Goal: Check status: Check status

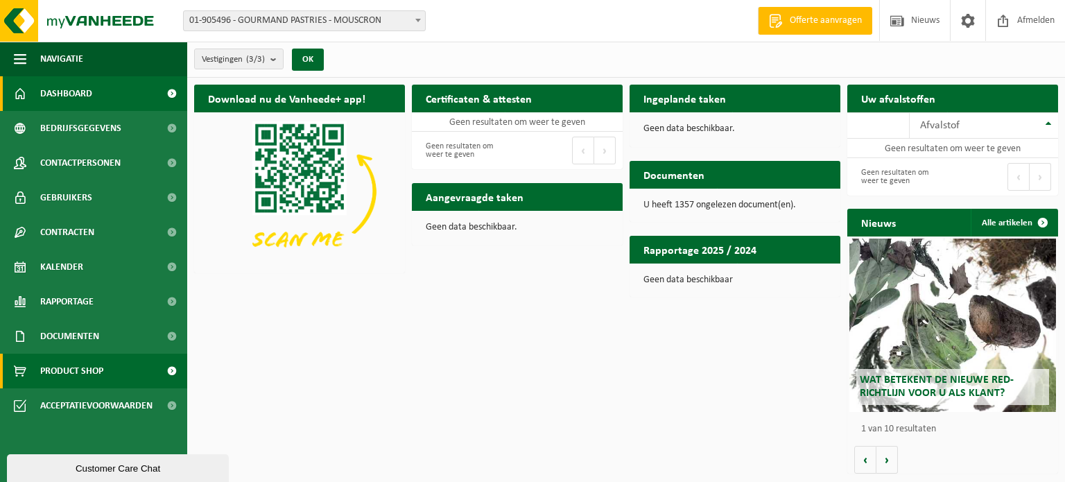
click at [171, 374] on span at bounding box center [171, 371] width 31 height 35
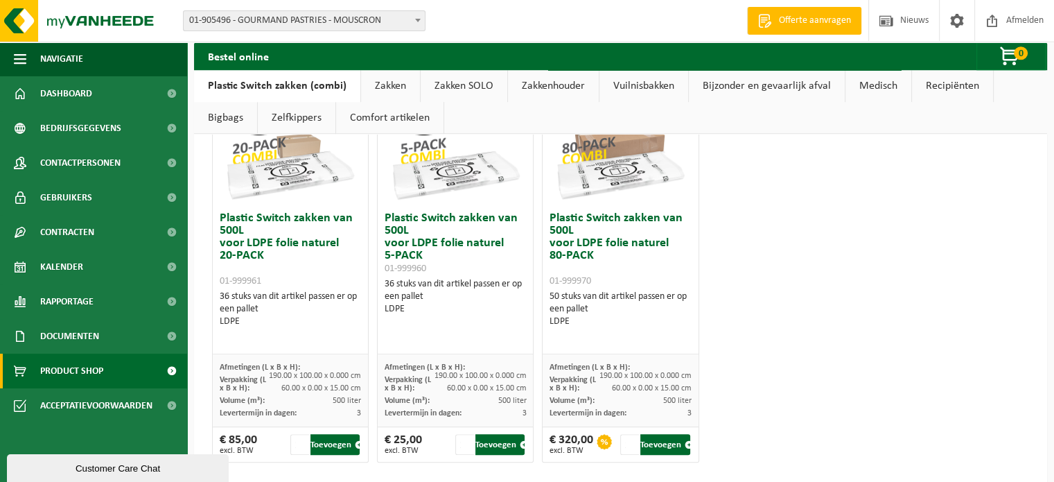
scroll to position [999, 0]
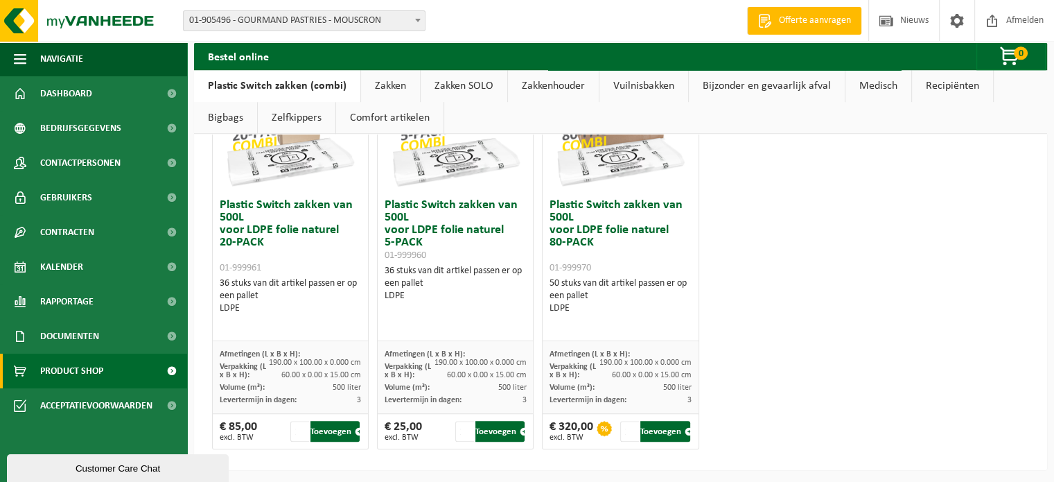
click at [717, 90] on link "Bijzonder en gevaarlijk afval" at bounding box center [767, 86] width 156 height 32
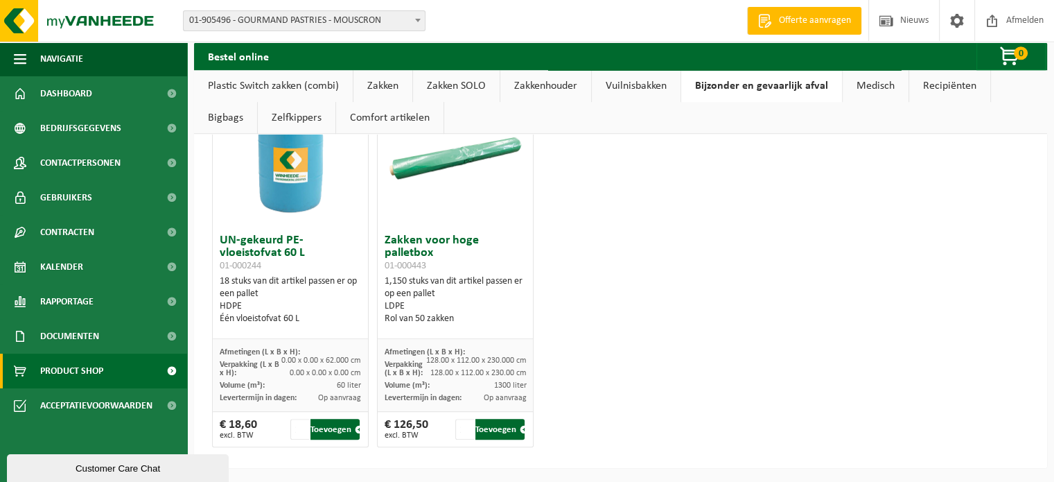
scroll to position [818, 0]
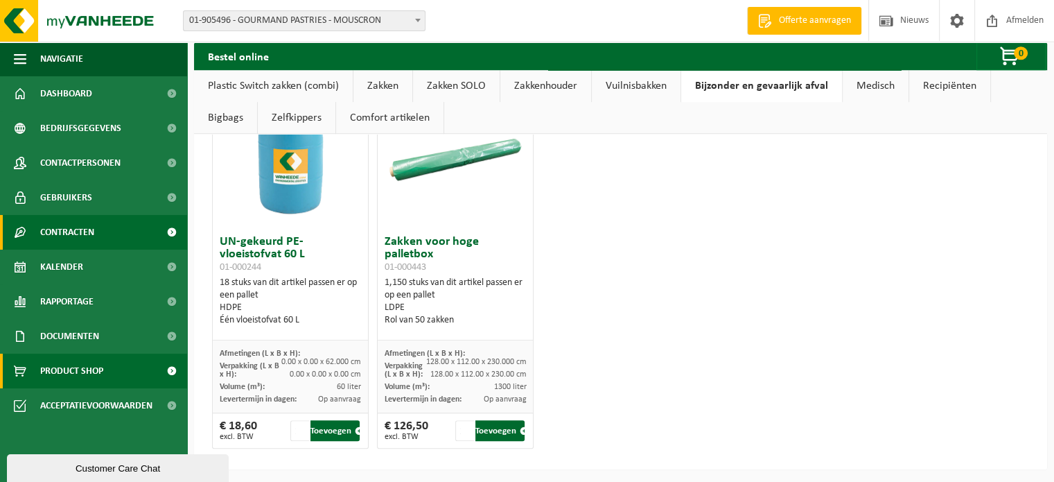
click at [166, 233] on span at bounding box center [171, 232] width 31 height 35
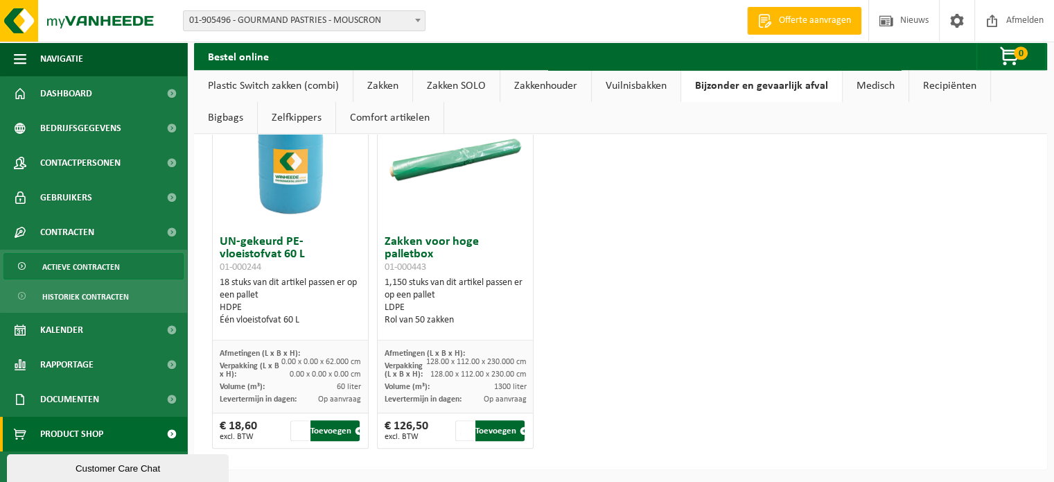
click at [100, 268] on span "Actieve contracten" at bounding box center [81, 267] width 78 height 26
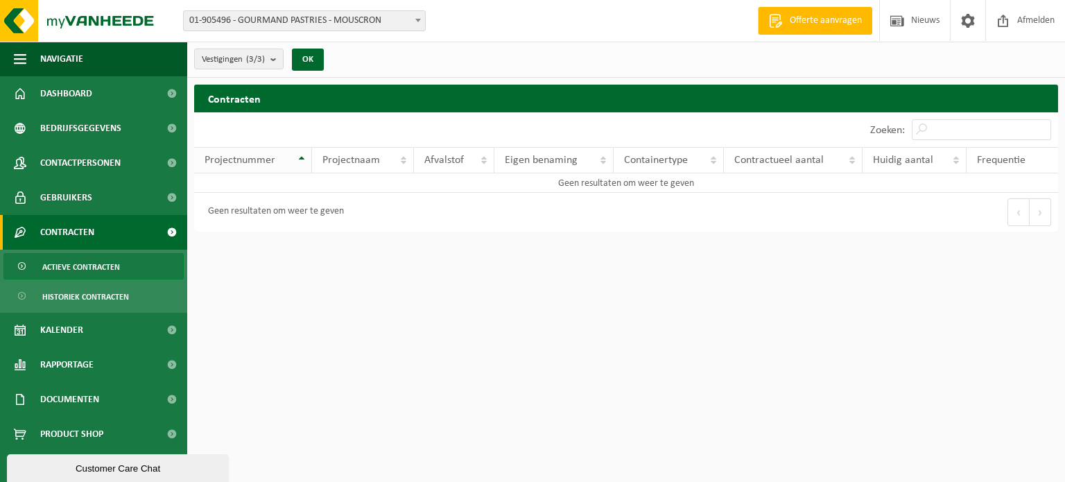
click at [298, 160] on th "Projectnummer" at bounding box center [253, 160] width 118 height 26
click at [374, 157] on span "Projectnaam" at bounding box center [351, 160] width 58 height 11
click at [446, 162] on span "Afvalstof" at bounding box center [444, 160] width 40 height 11
click at [550, 163] on span "Eigen benaming" at bounding box center [541, 160] width 73 height 11
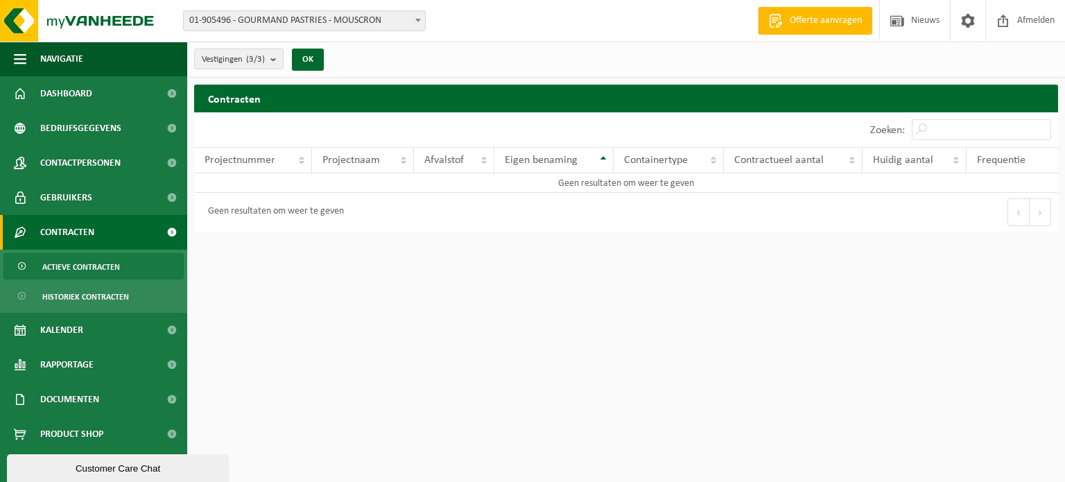
click at [671, 161] on span "Containertype" at bounding box center [656, 160] width 64 height 11
click at [753, 159] on span "Contractueel aantal" at bounding box center [778, 160] width 89 height 11
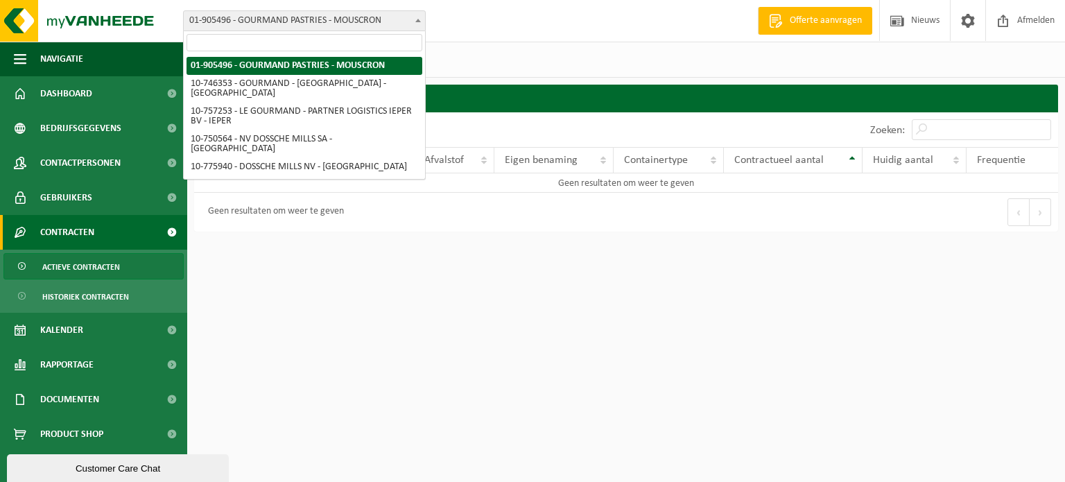
click at [415, 21] on span at bounding box center [418, 20] width 14 height 18
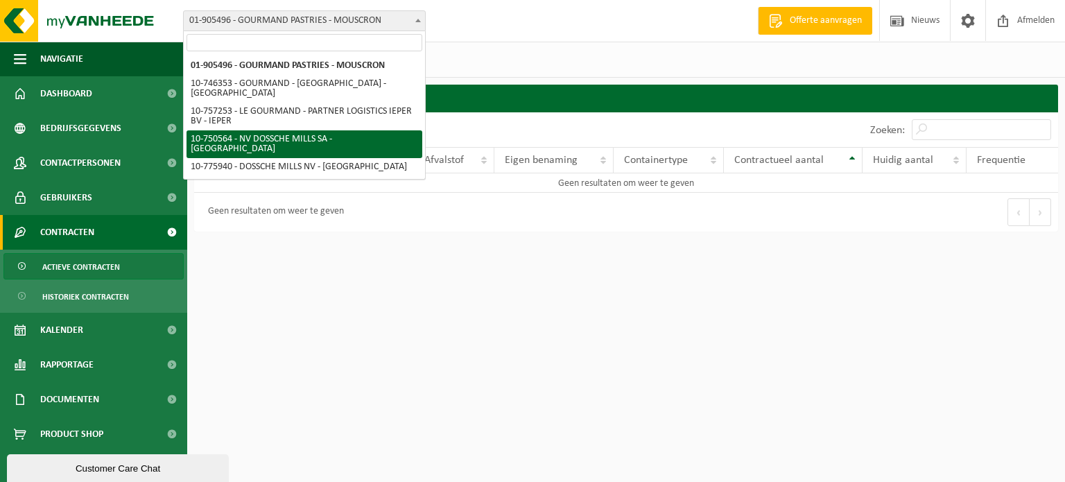
select select "6417"
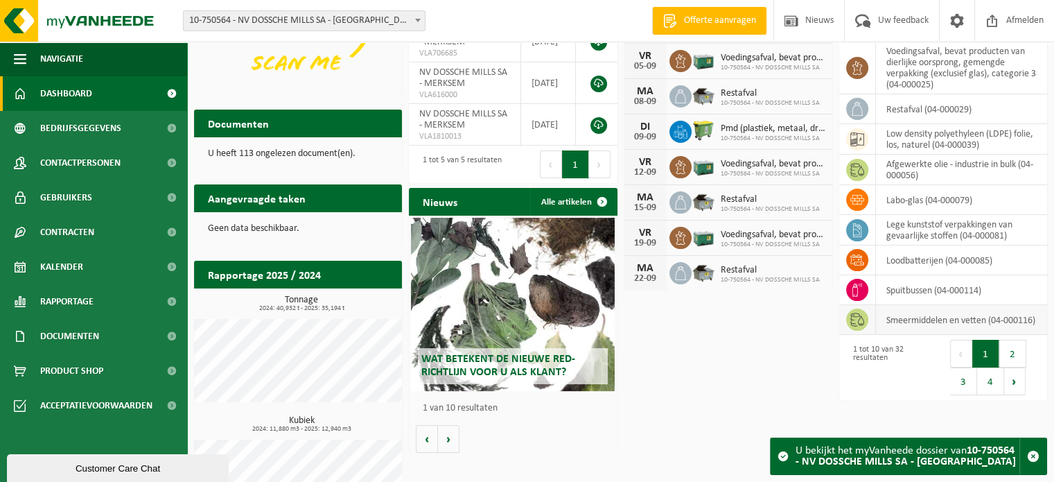
scroll to position [208, 0]
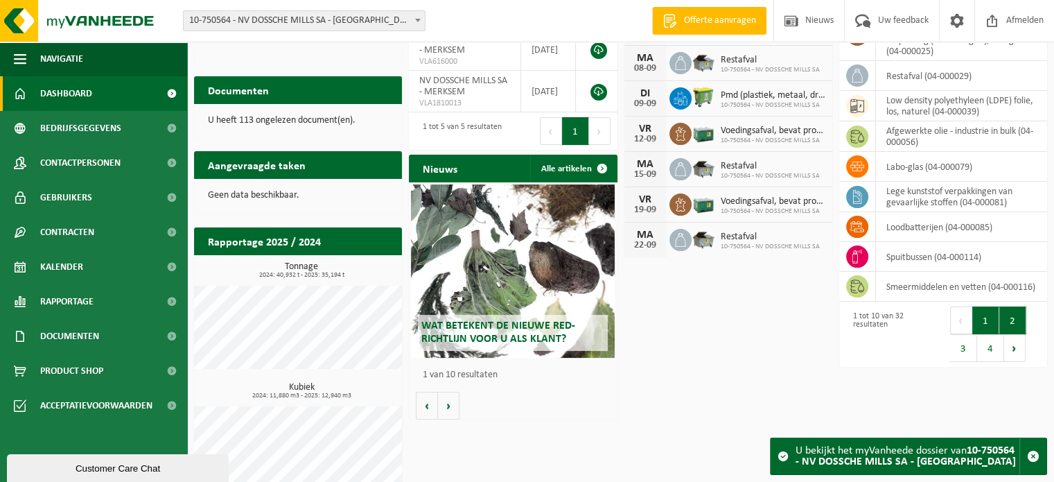
click at [1016, 322] on button "2" at bounding box center [1013, 320] width 27 height 28
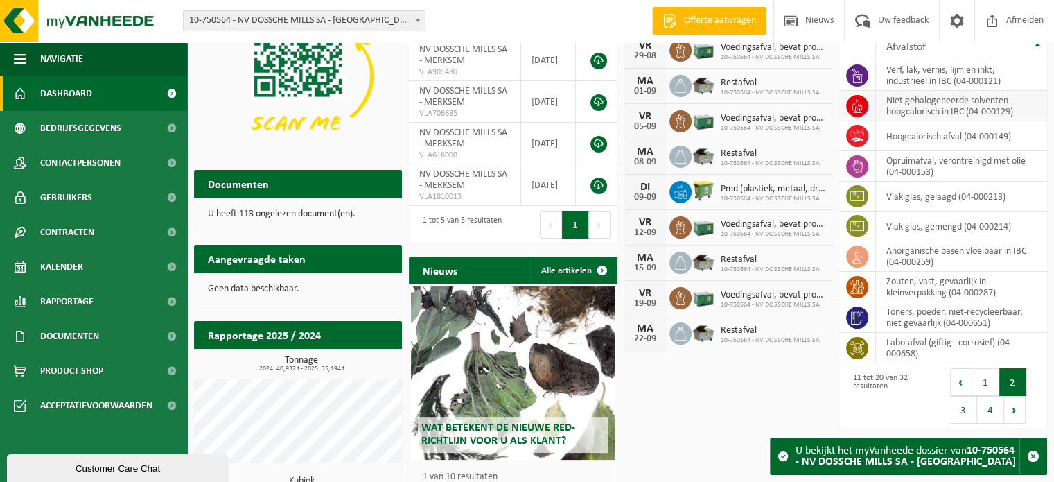
scroll to position [139, 0]
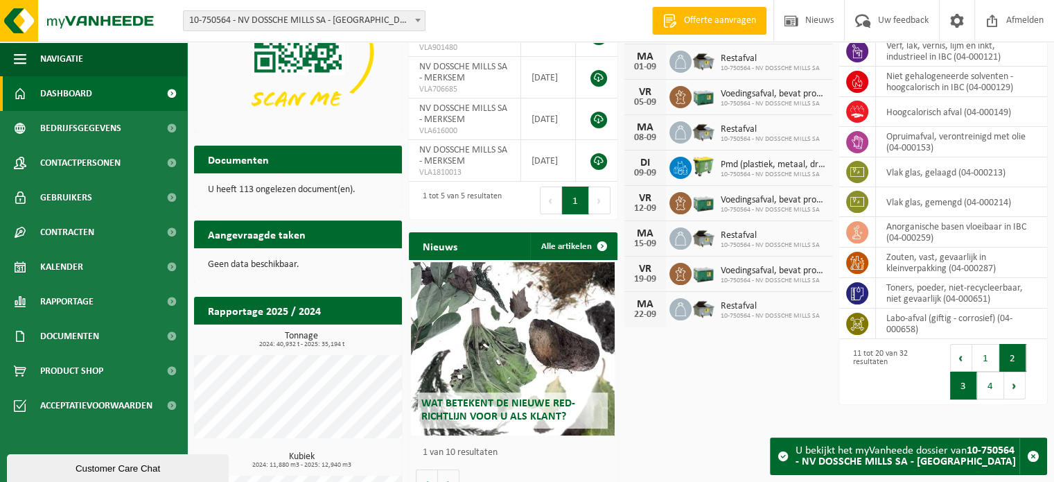
click at [967, 382] on button "3" at bounding box center [963, 386] width 27 height 28
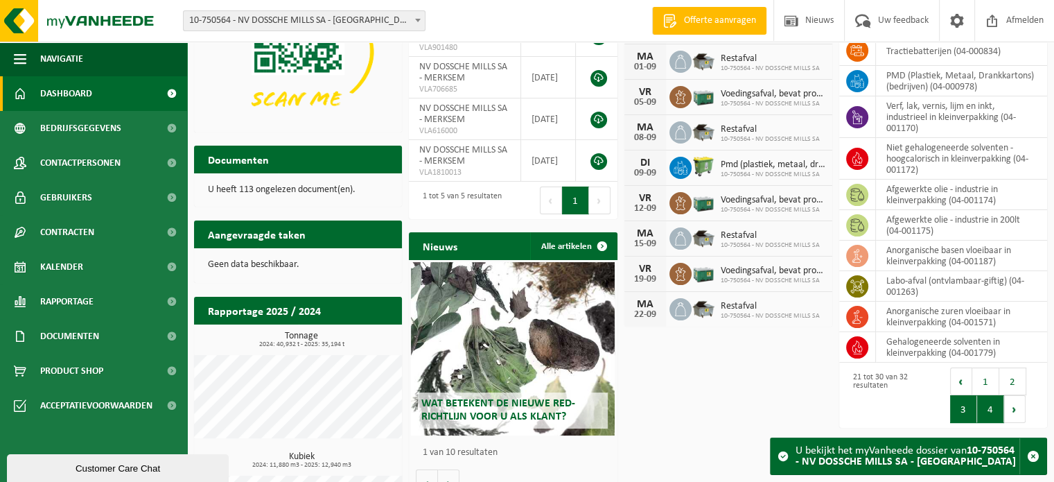
click at [996, 412] on button "4" at bounding box center [991, 409] width 27 height 28
